Goal: Check status: Check status

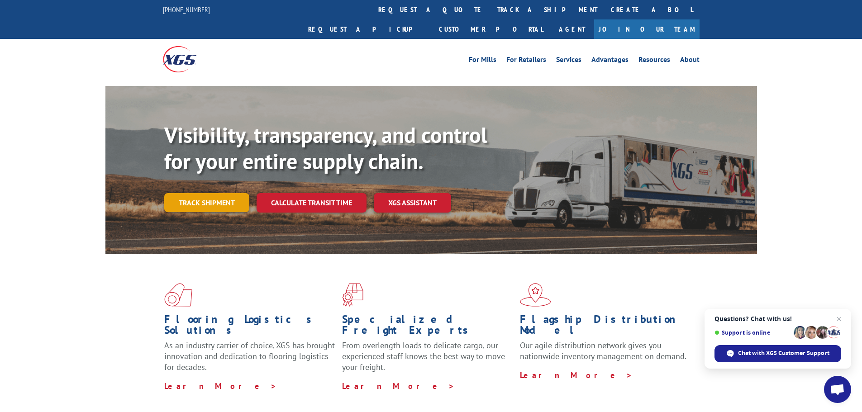
click at [218, 193] on link "Track shipment" at bounding box center [206, 202] width 85 height 19
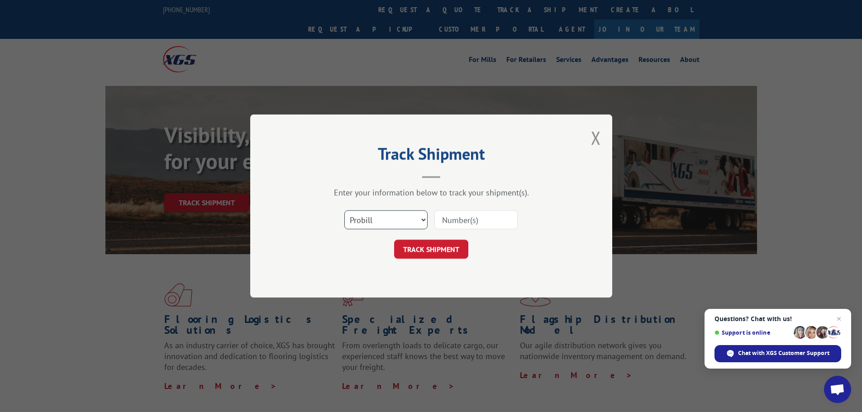
click at [386, 221] on select "Select category... Probill BOL PO" at bounding box center [385, 219] width 83 height 19
click at [479, 222] on input at bounding box center [475, 219] width 83 height 19
paste input "17262271"
type input "17262271"
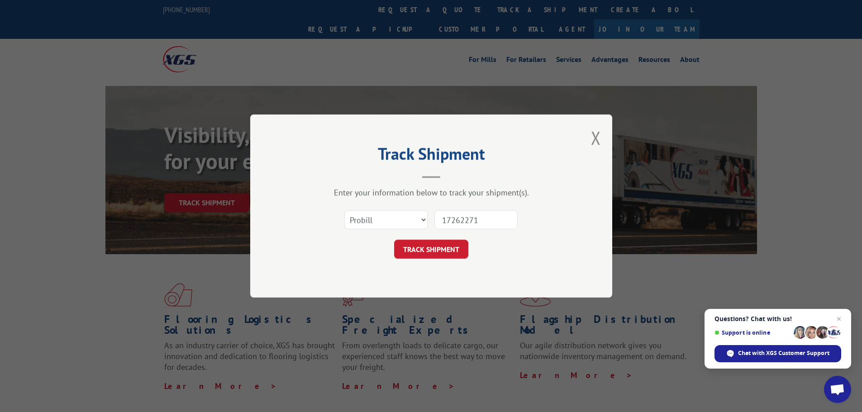
click at [427, 247] on button "TRACK SHIPMENT" at bounding box center [431, 249] width 74 height 19
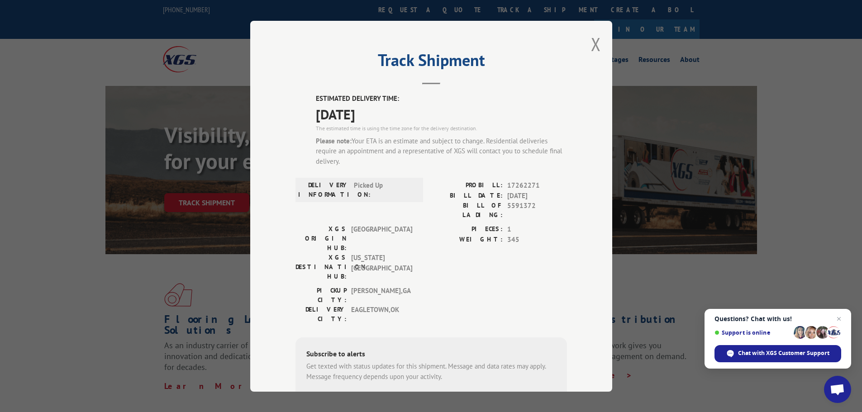
click at [362, 394] on input "+1 (___) ___-____" at bounding box center [353, 403] width 86 height 19
type input "[PHONE_NUMBER]"
click at [425, 394] on button "SUBSCRIBE" at bounding box center [429, 403] width 52 height 19
click at [591, 44] on button "Close modal" at bounding box center [596, 44] width 10 height 24
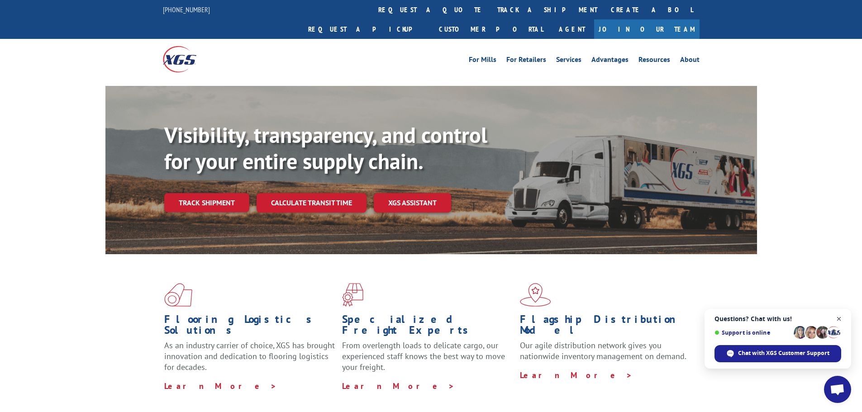
click at [839, 319] on span "Close chat" at bounding box center [838, 319] width 11 height 11
